Goal: Information Seeking & Learning: Find specific fact

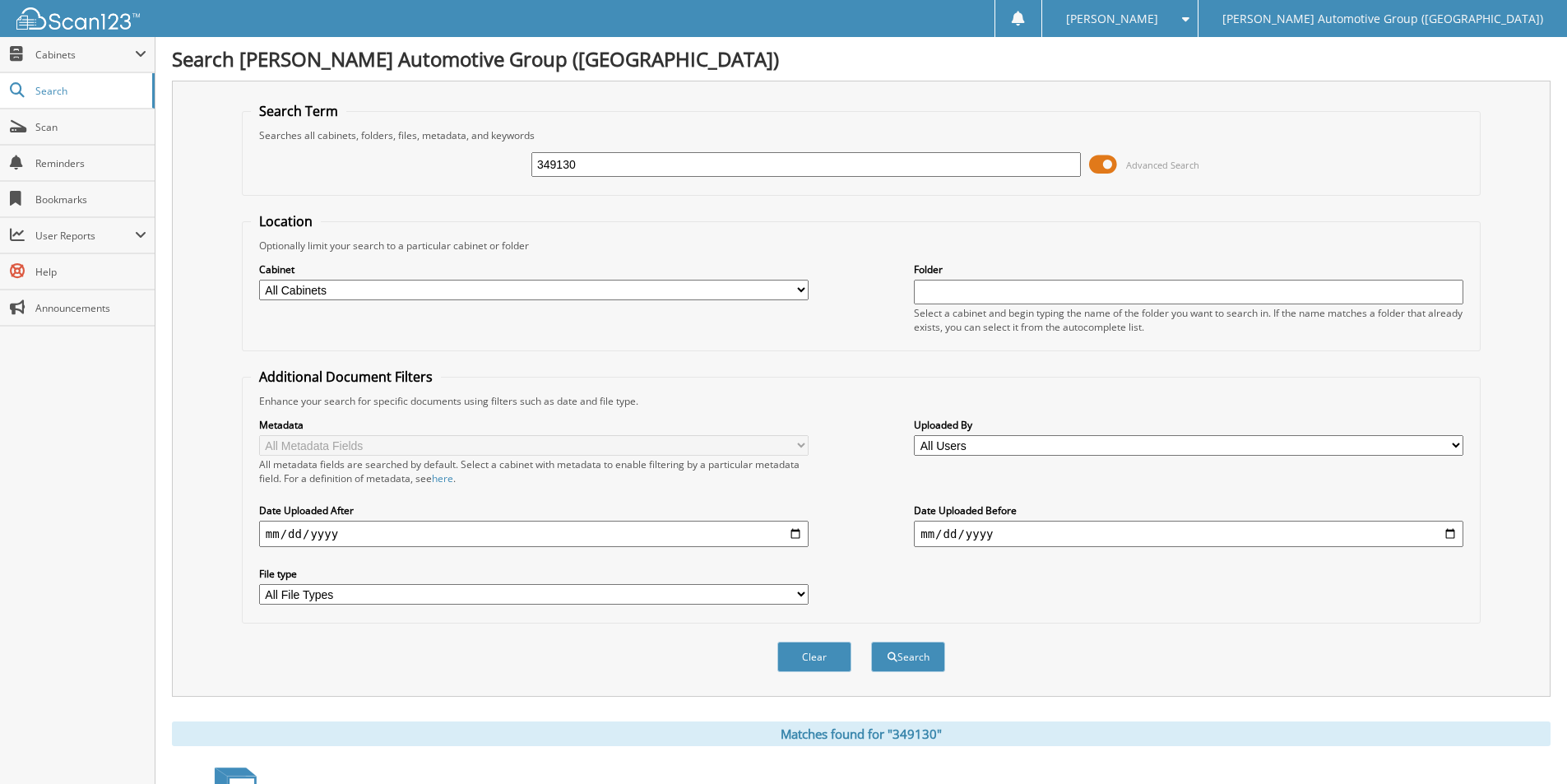
click at [485, 169] on div "349130 Advanced Search" at bounding box center [861, 164] width 1221 height 44
type input "KC729777"
click at [871, 641] on button "Search" at bounding box center [908, 656] width 74 height 30
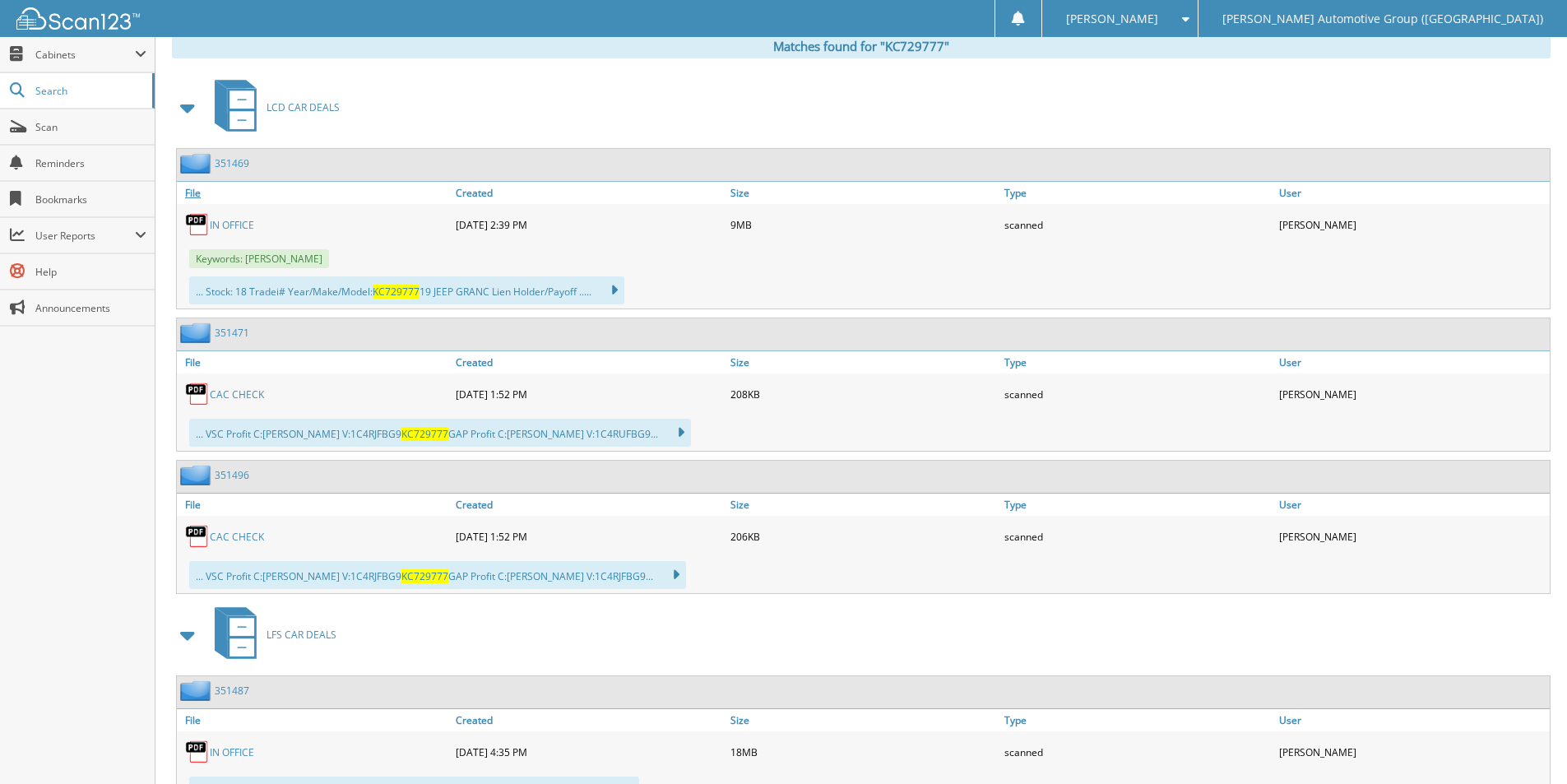
scroll to position [740, 0]
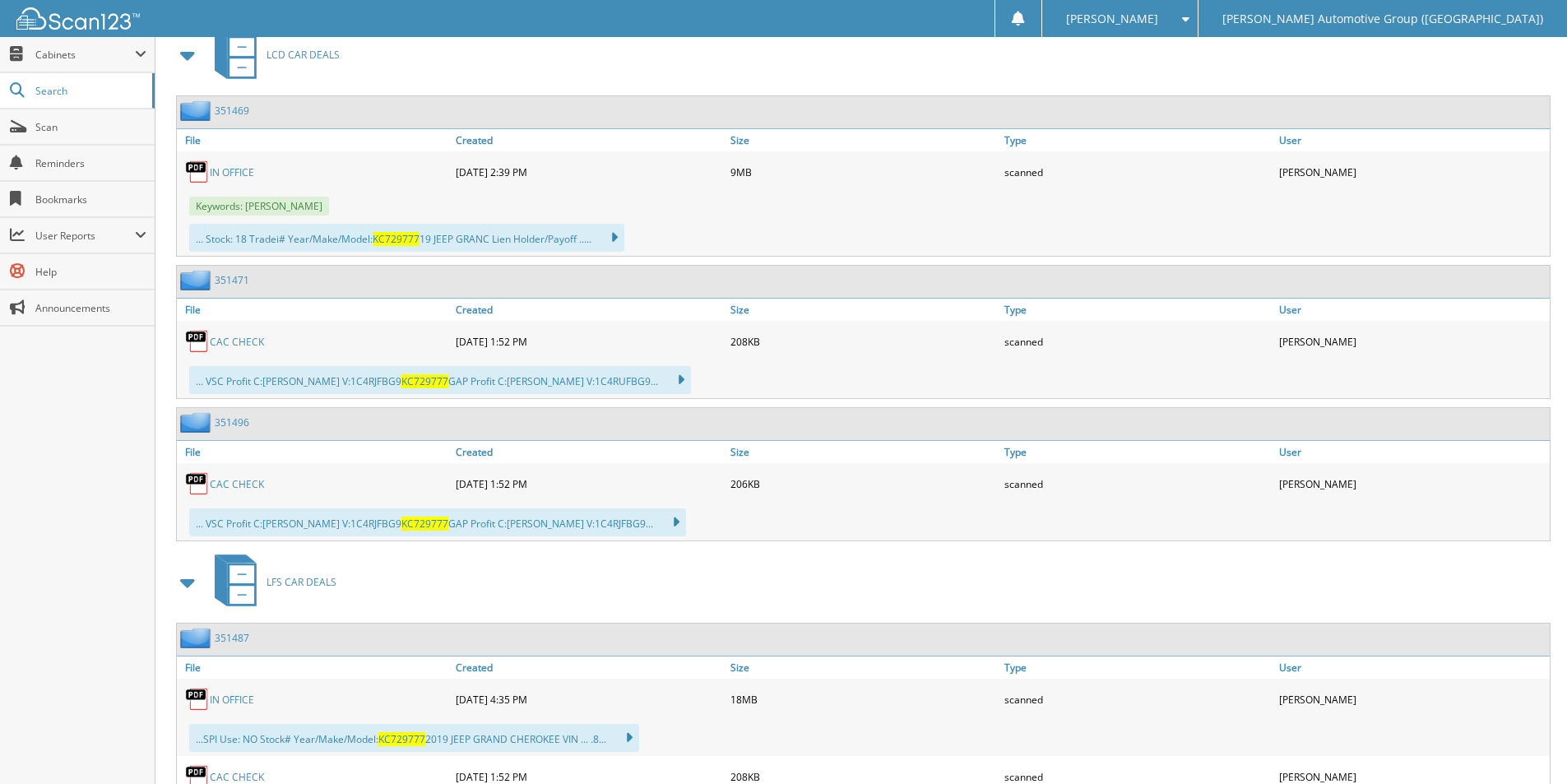
click at [237, 169] on link "IN OFFICE" at bounding box center [232, 172] width 44 height 14
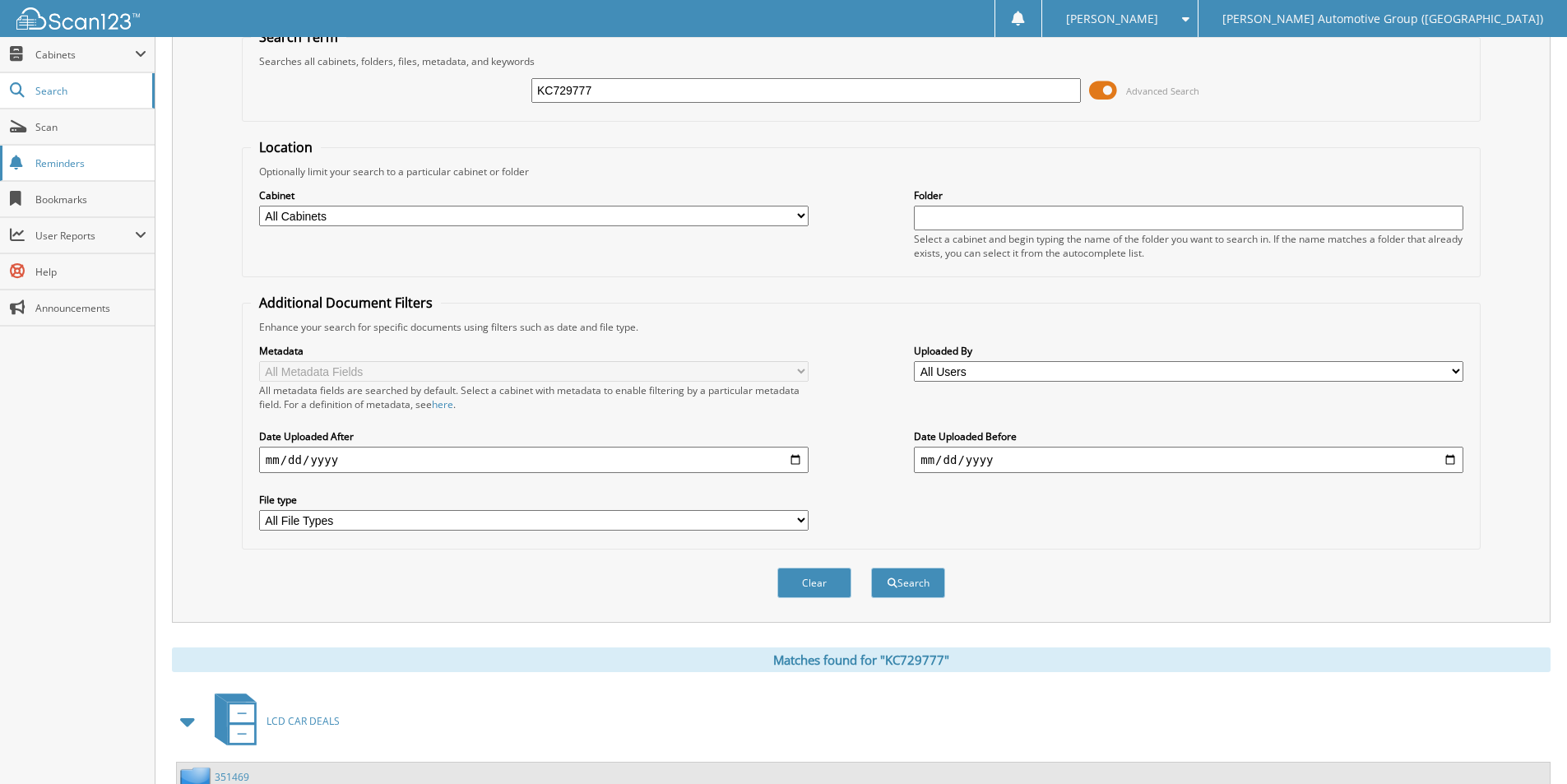
scroll to position [0, 0]
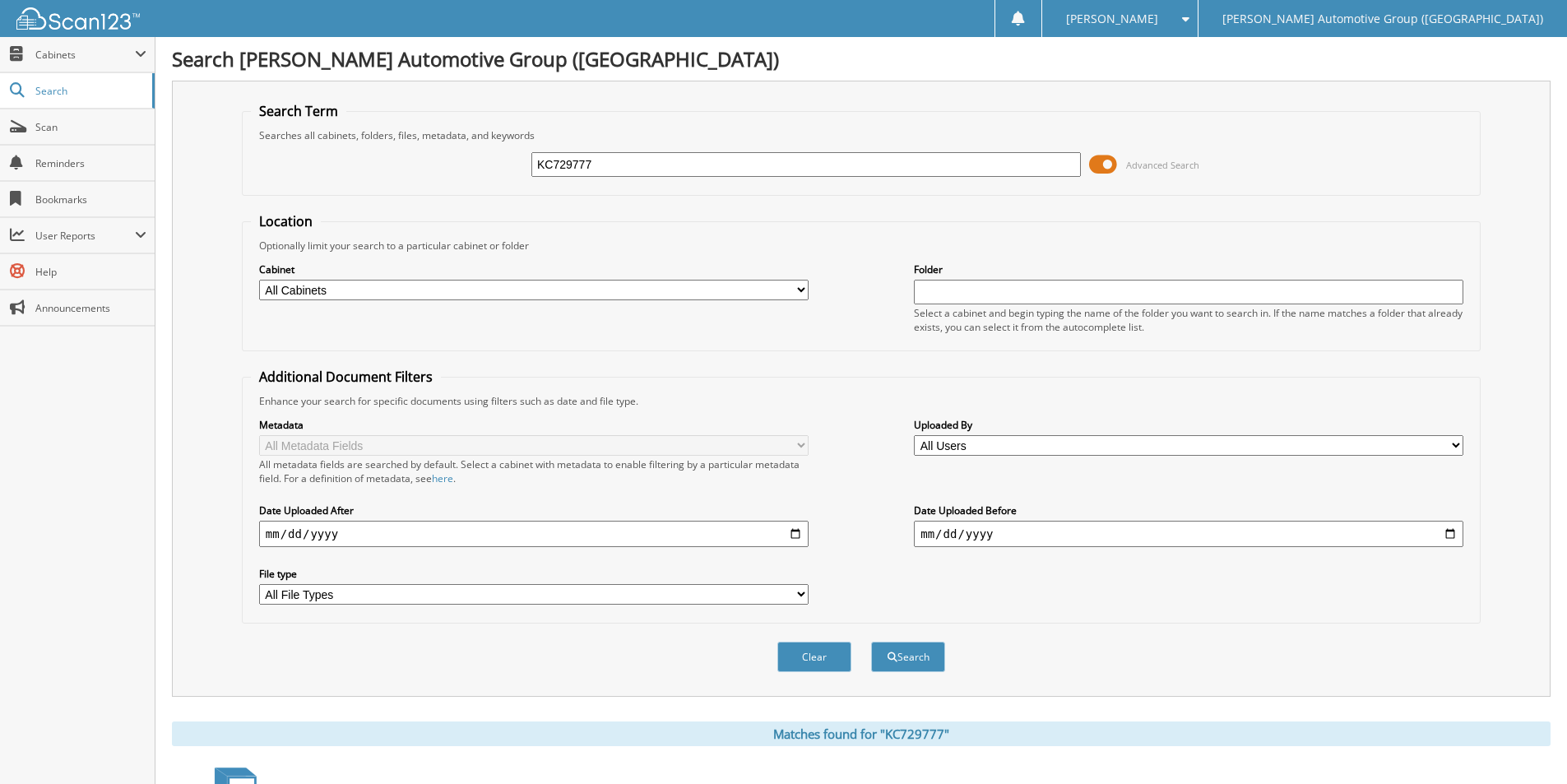
drag, startPoint x: 626, startPoint y: 157, endPoint x: 481, endPoint y: 153, distance: 145.1
click at [481, 153] on div "KC729777 Advanced Search" at bounding box center [861, 164] width 1221 height 44
type input "r"
type input "RT176785"
click at [871, 641] on button "Search" at bounding box center [908, 656] width 74 height 30
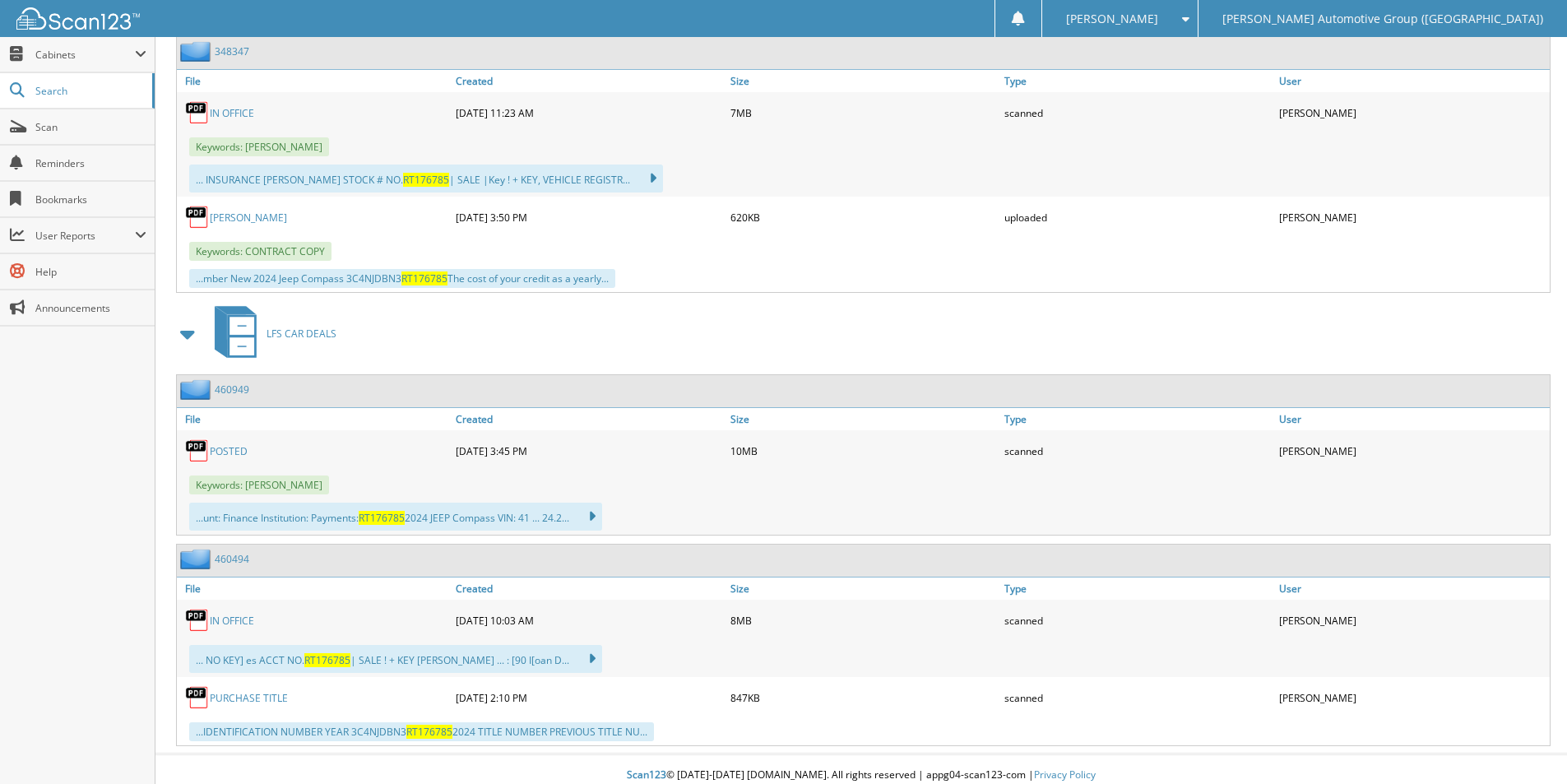
scroll to position [1296, 0]
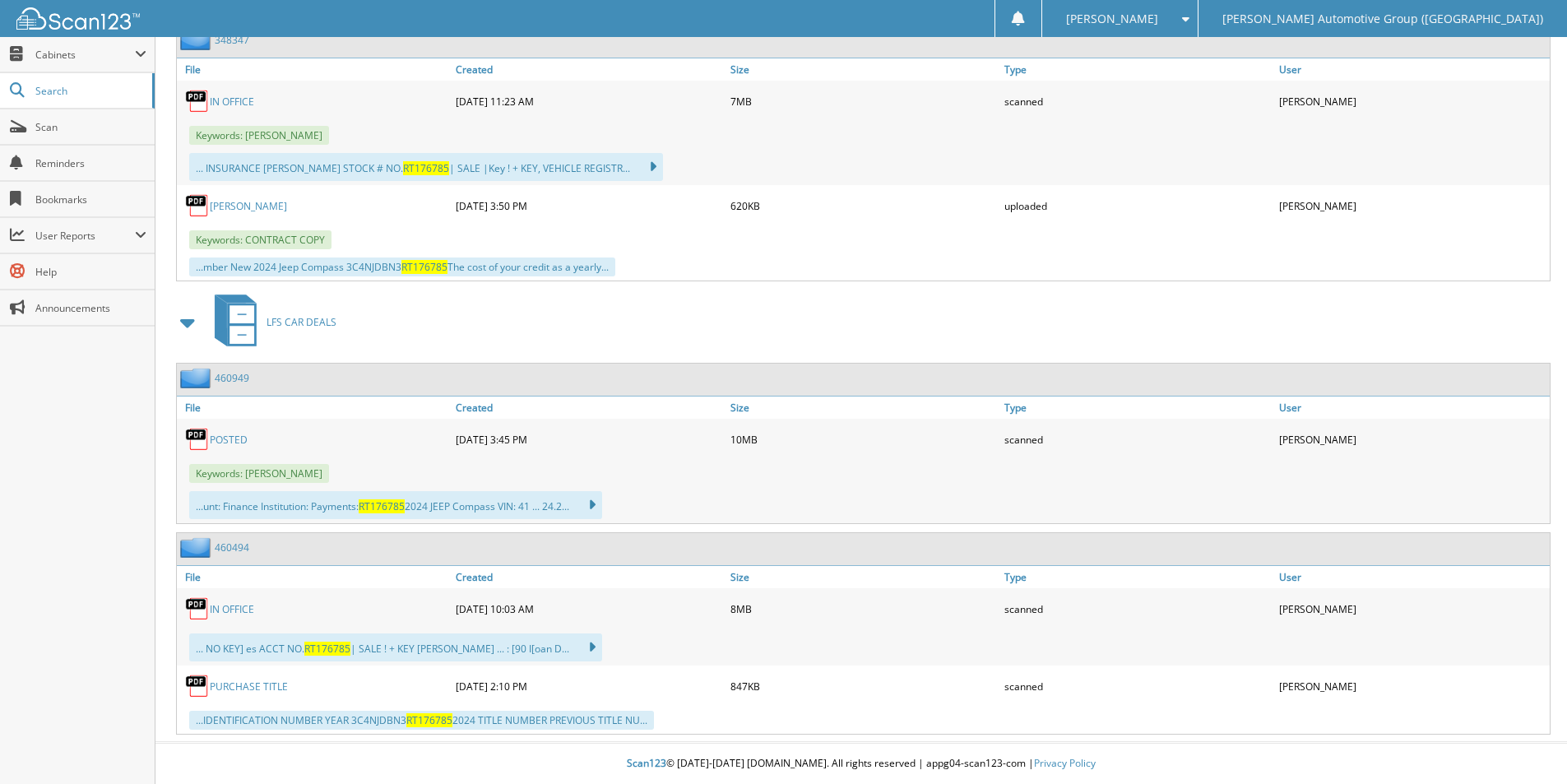
click at [230, 376] on link "460949" at bounding box center [231, 378] width 34 height 14
